Goal: Task Accomplishment & Management: Use online tool/utility

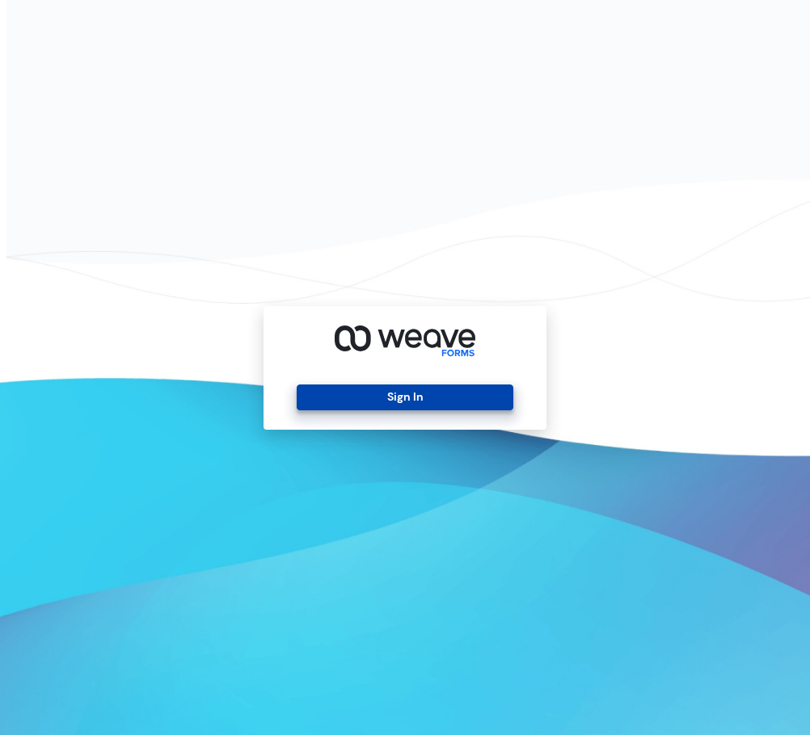
click at [360, 402] on button "Sign In" at bounding box center [405, 398] width 216 height 26
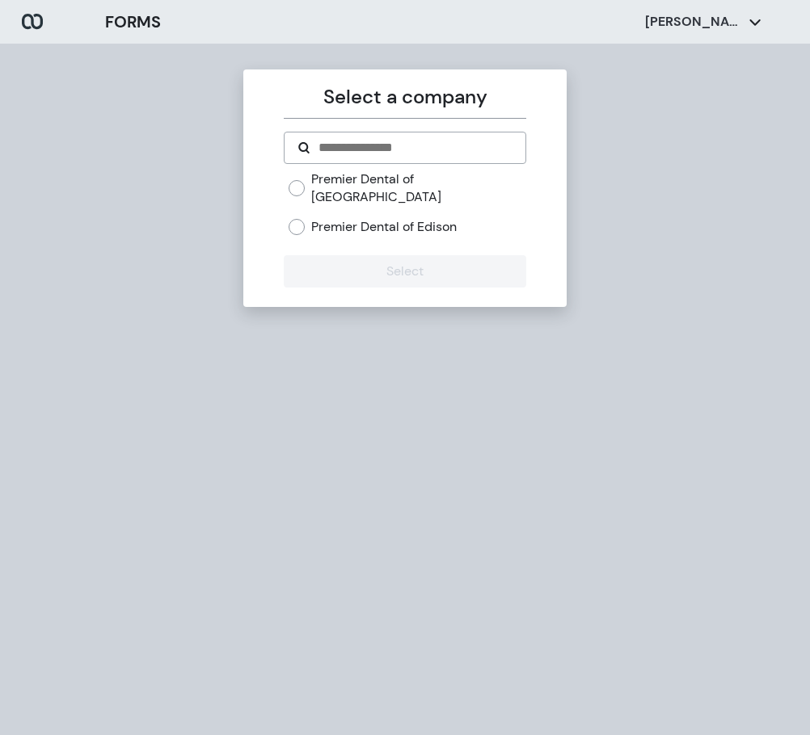
click at [351, 218] on label "Premier Dental of Edison" at bounding box center [383, 227] width 145 height 18
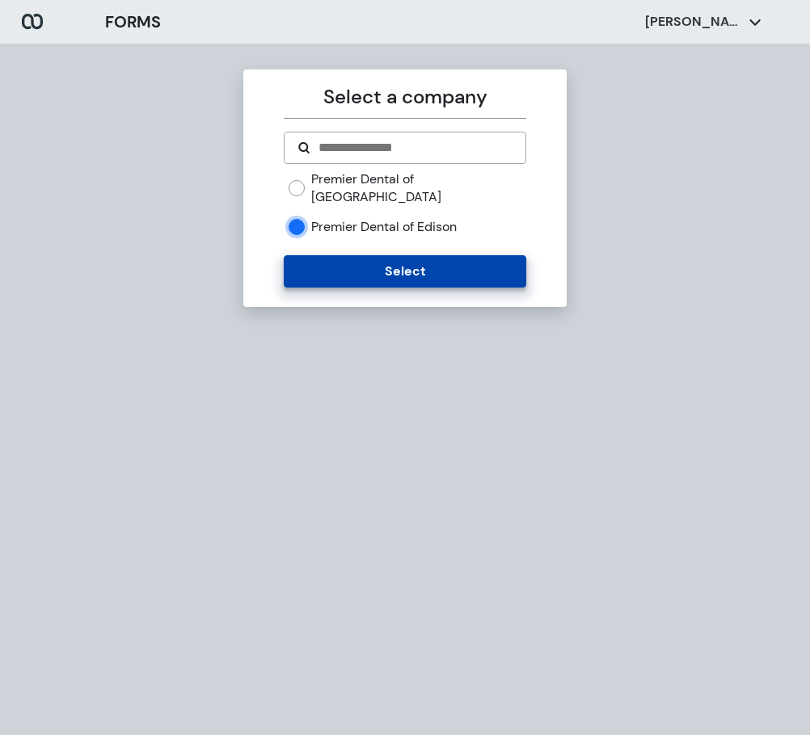
click at [352, 255] on button "Select" at bounding box center [405, 271] width 242 height 32
